Goal: Task Accomplishment & Management: Complete application form

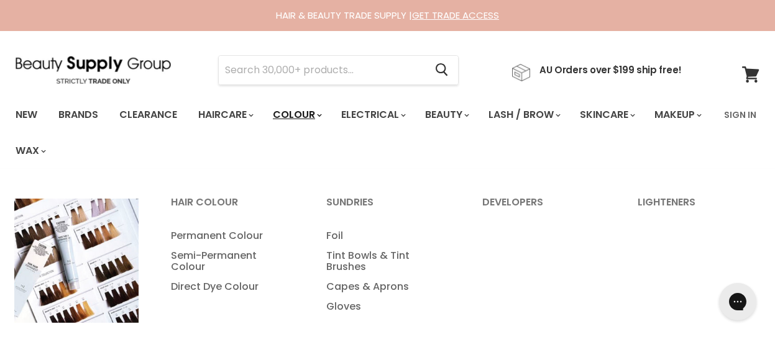
click at [311, 117] on link "Colour" at bounding box center [297, 115] width 66 height 26
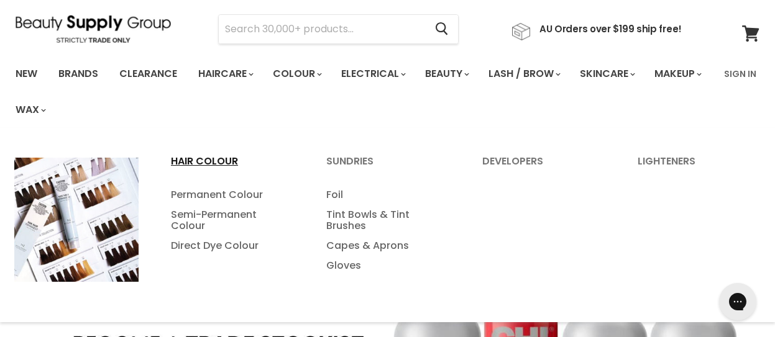
scroll to position [84, 0]
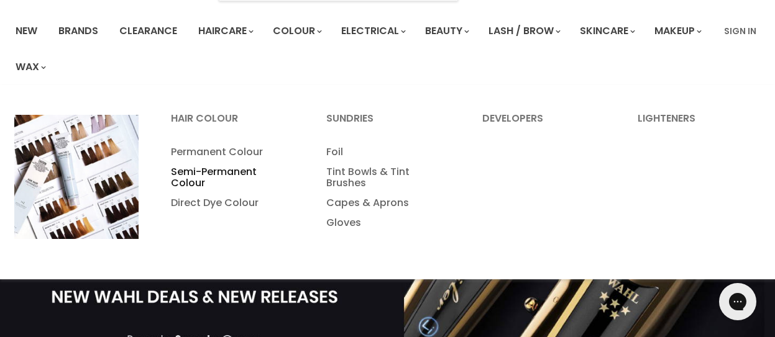
click at [203, 171] on link "Semi-Permanent Colour" at bounding box center [231, 177] width 153 height 31
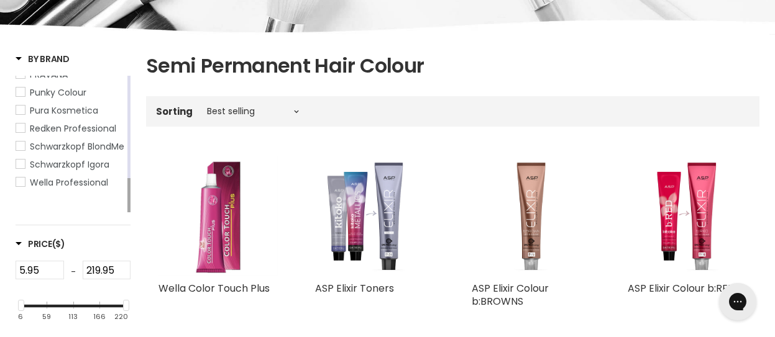
scroll to position [267, 0]
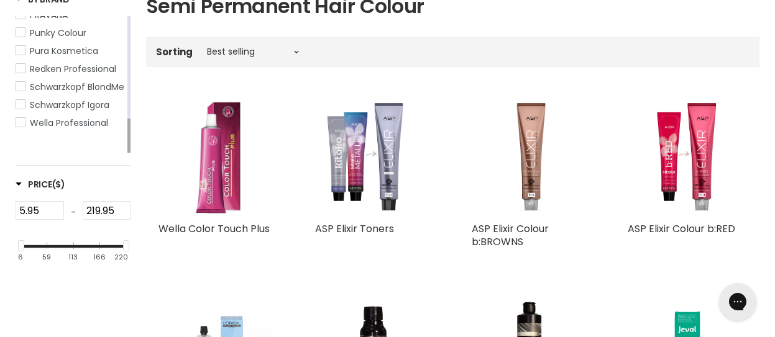
click at [19, 76] on link "Redken Professional" at bounding box center [70, 69] width 109 height 14
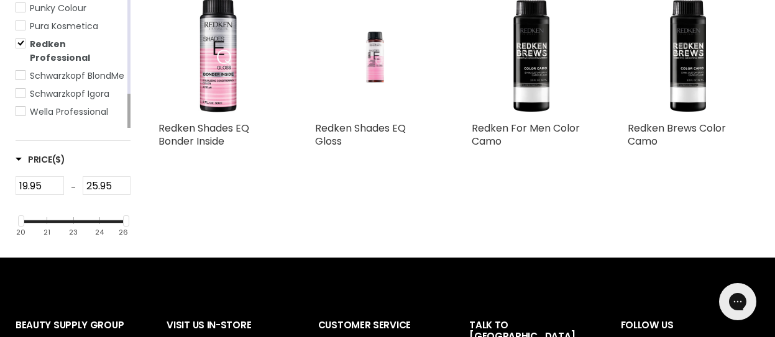
scroll to position [370, 0]
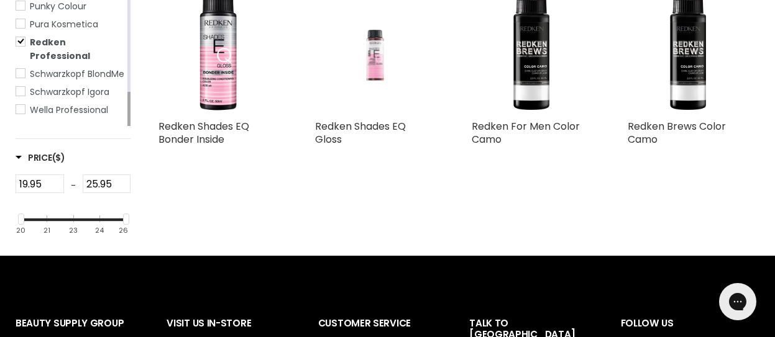
click at [376, 61] on img "Main content" at bounding box center [375, 53] width 80 height 119
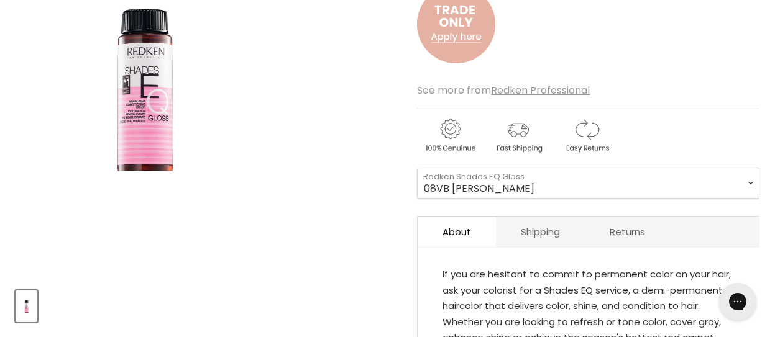
scroll to position [264, 0]
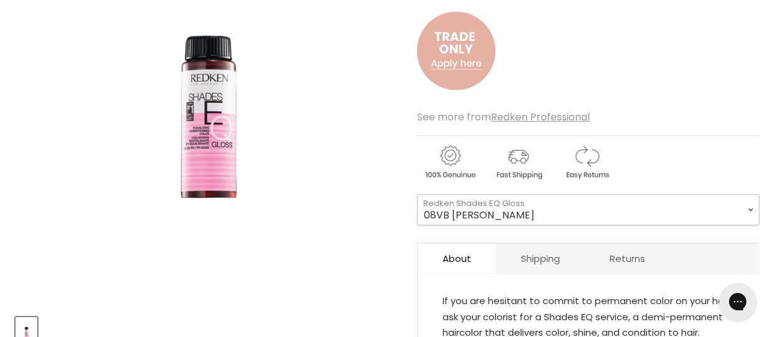
click at [754, 209] on select "08VB [PERSON_NAME] 05V Cosmic Violet 06VB [GEOGRAPHIC_DATA] 04NA Storm Cloud 06…" at bounding box center [588, 210] width 342 height 31
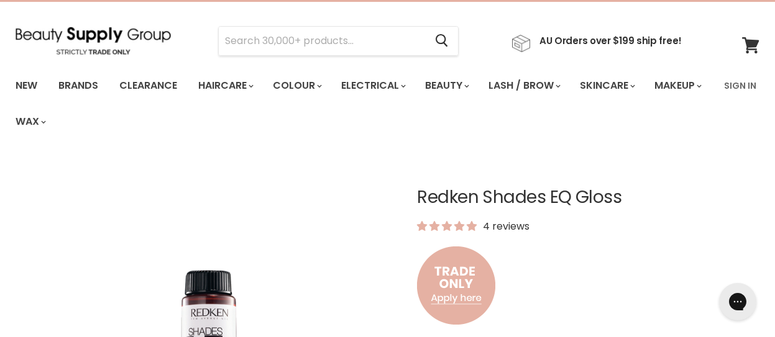
scroll to position [0, 0]
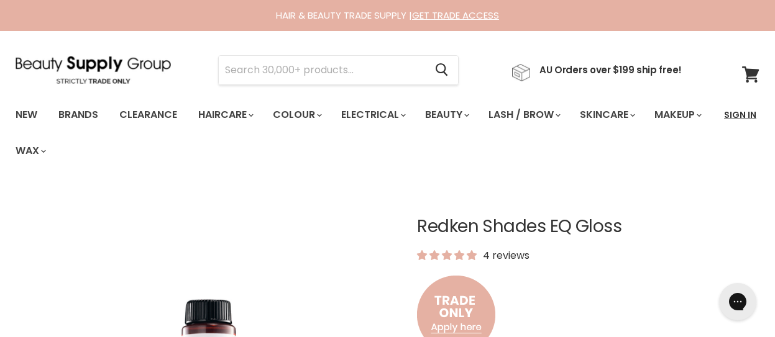
click at [739, 116] on link "Sign In" at bounding box center [740, 115] width 47 height 26
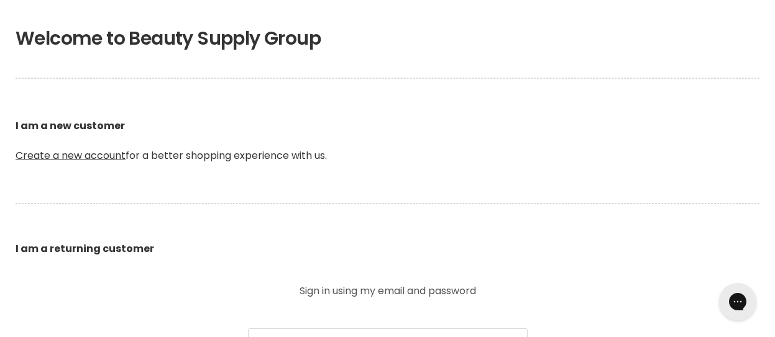
scroll to position [263, 0]
click at [100, 158] on link "Create a new account" at bounding box center [71, 155] width 110 height 14
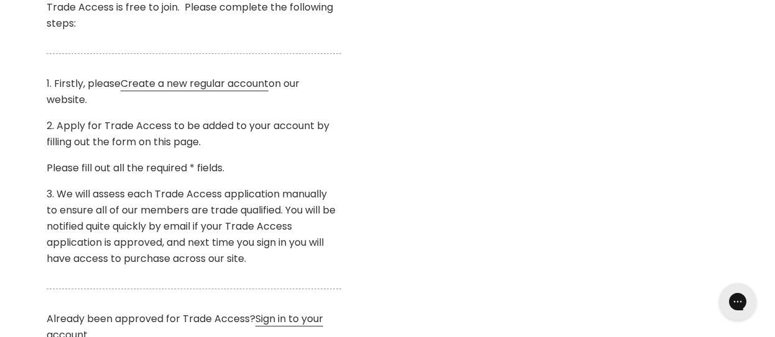
scroll to position [418, 0]
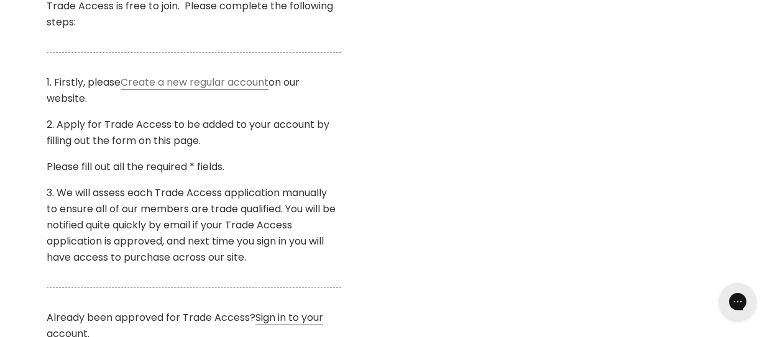
click at [191, 82] on link "Create a new regular account" at bounding box center [195, 82] width 148 height 15
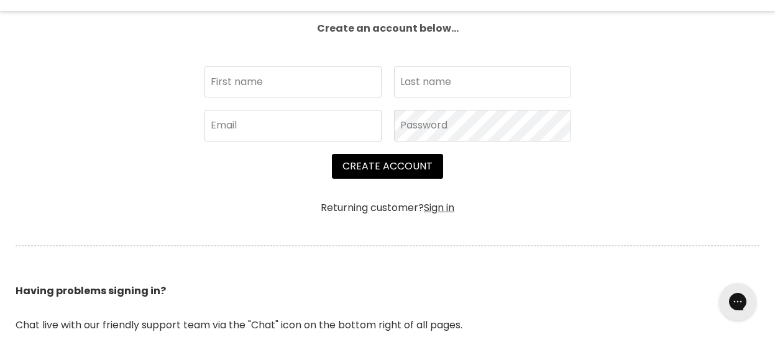
scroll to position [398, 0]
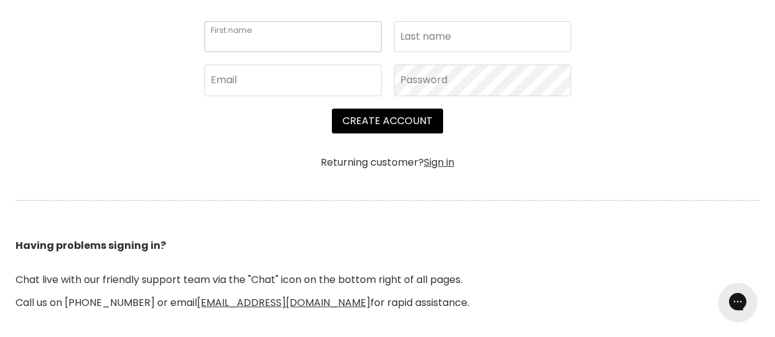
click at [267, 38] on input "First name" at bounding box center [292, 36] width 177 height 31
type input "Holly"
click at [485, 46] on input "Last name" at bounding box center [482, 36] width 177 height 31
type input "Feeney"
click at [317, 66] on input "Email" at bounding box center [292, 80] width 177 height 31
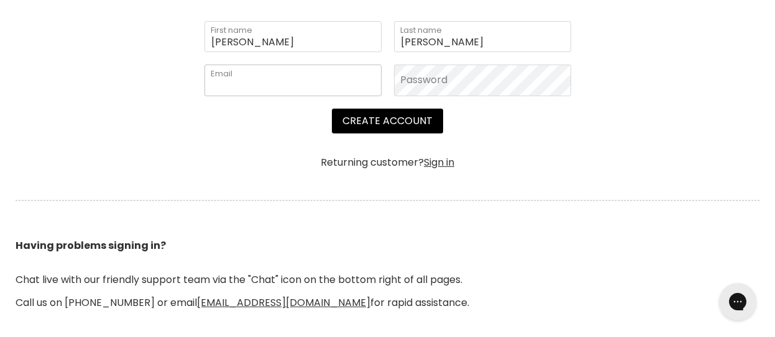
type input "hollystewart.hair@hotmail.com"
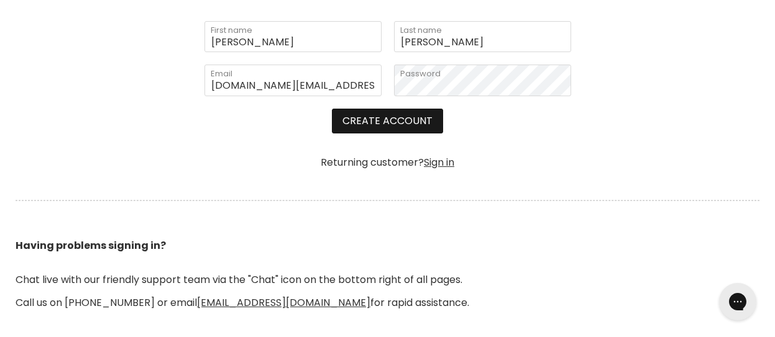
click at [397, 129] on button "Create Account" at bounding box center [387, 121] width 111 height 25
